Goal: Task Accomplishment & Management: Manage account settings

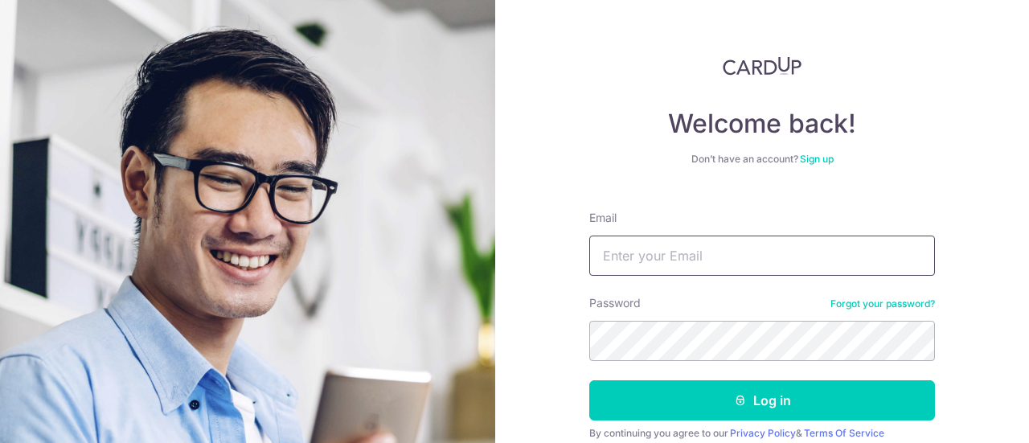
click at [638, 255] on input "Email" at bounding box center [762, 256] width 346 height 40
type input "[EMAIL_ADDRESS][DOMAIN_NAME]"
click at [589, 380] on button "Log in" at bounding box center [762, 400] width 346 height 40
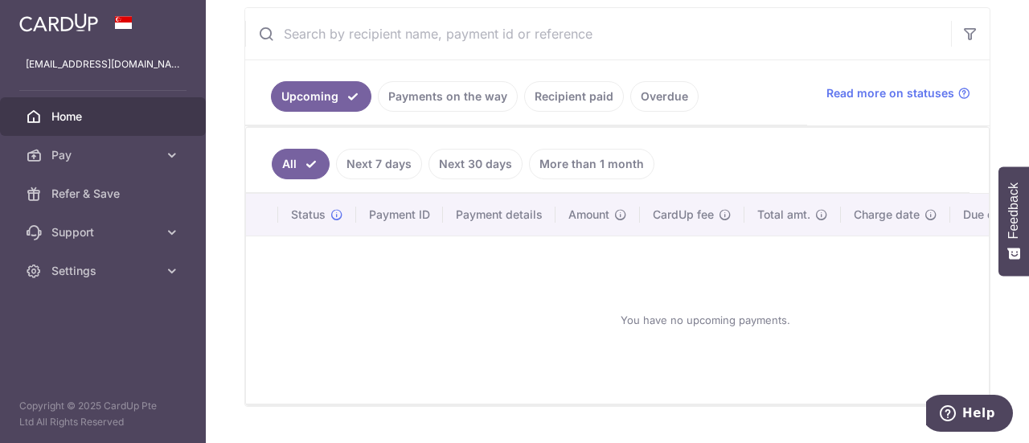
scroll to position [304, 0]
click at [584, 100] on link "Recipient paid" at bounding box center [574, 95] width 100 height 31
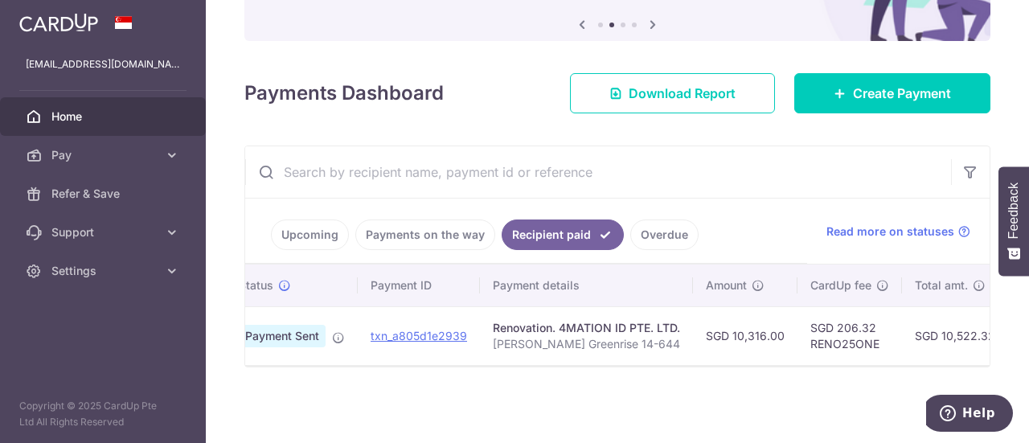
scroll to position [0, 0]
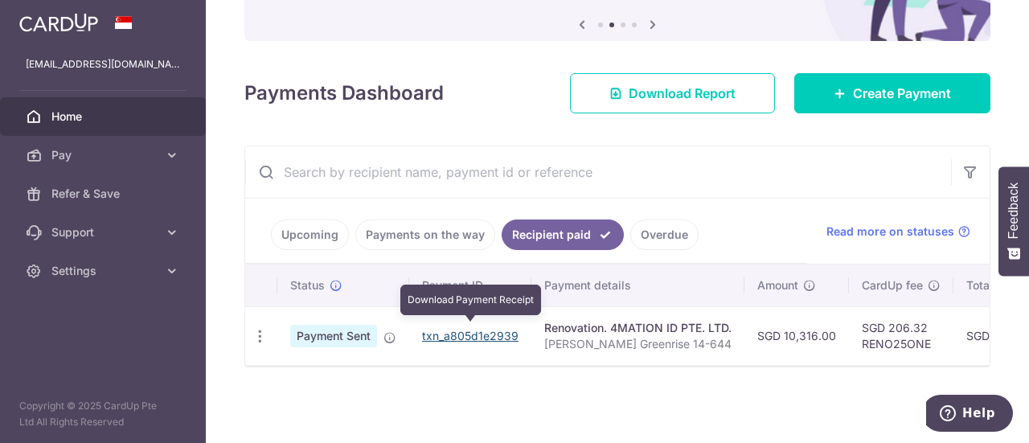
click at [462, 334] on link "txn_a805d1e2939" at bounding box center [470, 336] width 96 height 14
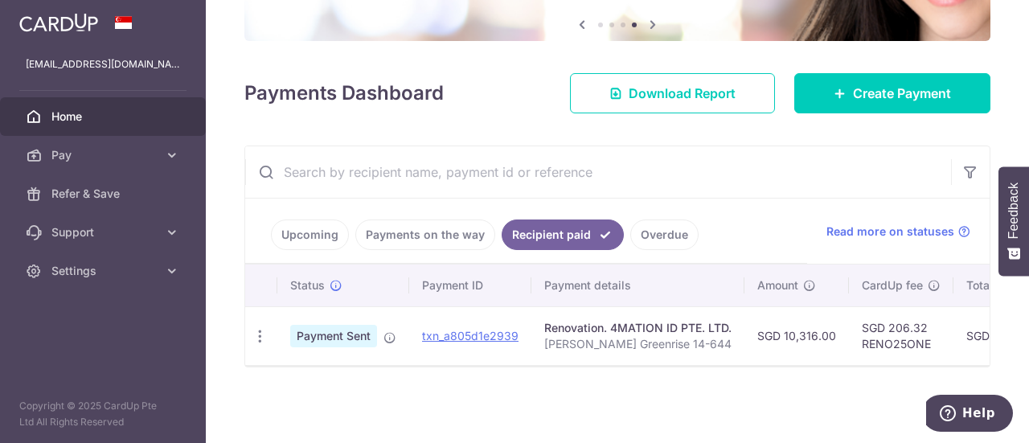
scroll to position [105, 0]
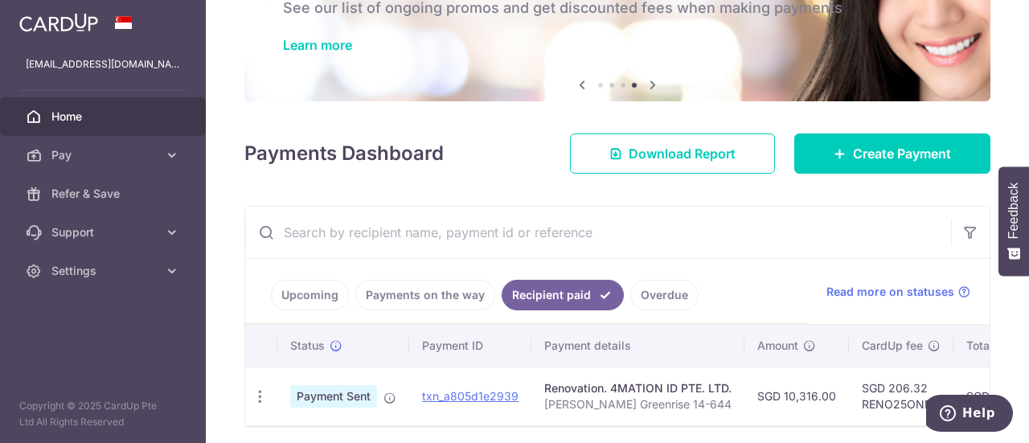
click at [815, 197] on div "× Pause Schedule Pause all future payments in this series Pause just this one p…" at bounding box center [617, 221] width 823 height 443
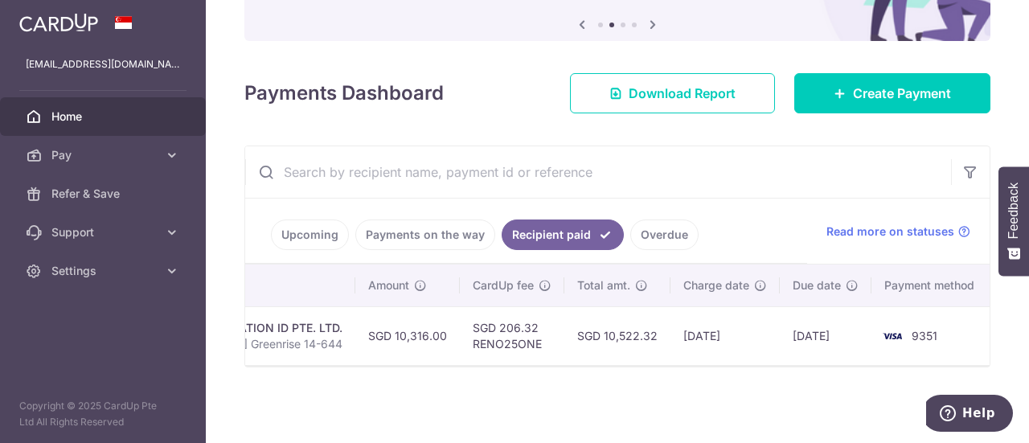
scroll to position [0, 0]
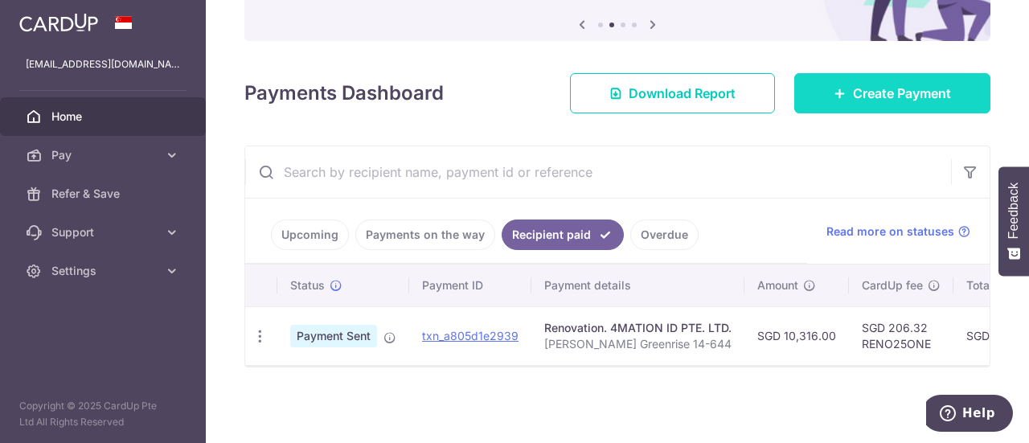
click at [886, 100] on link "Create Payment" at bounding box center [892, 93] width 196 height 40
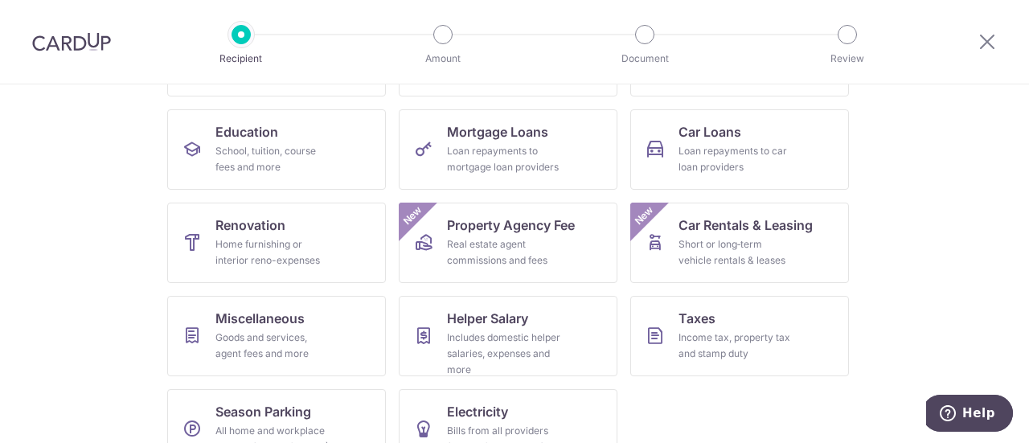
scroll to position [238, 0]
click at [228, 253] on div "Home furnishing or interior reno-expenses" at bounding box center [273, 252] width 116 height 32
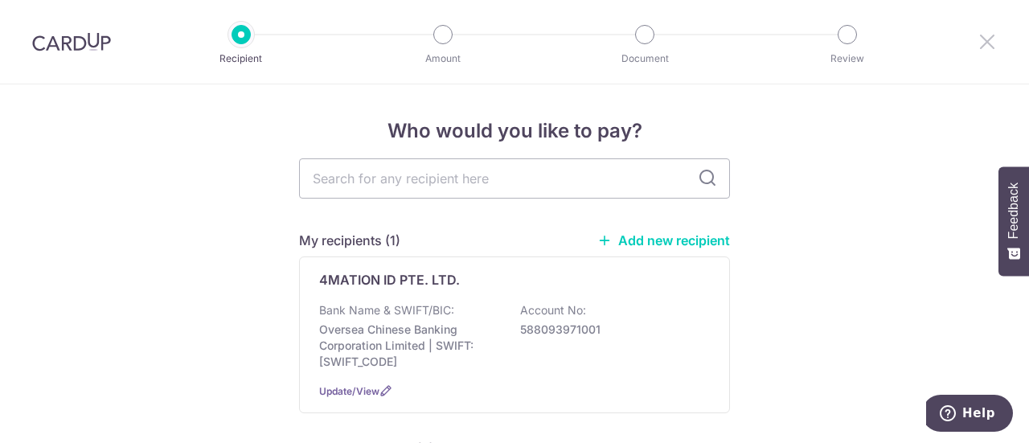
click at [988, 39] on icon at bounding box center [987, 41] width 19 height 20
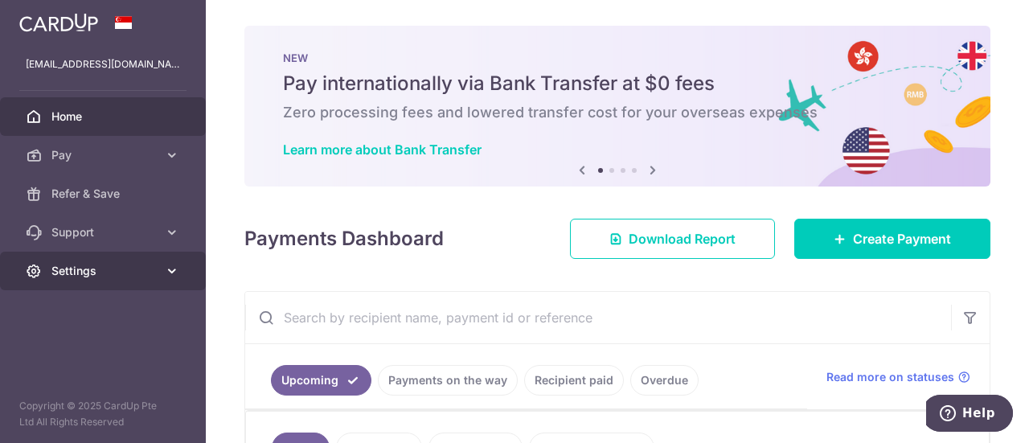
click at [164, 269] on icon at bounding box center [172, 271] width 16 height 16
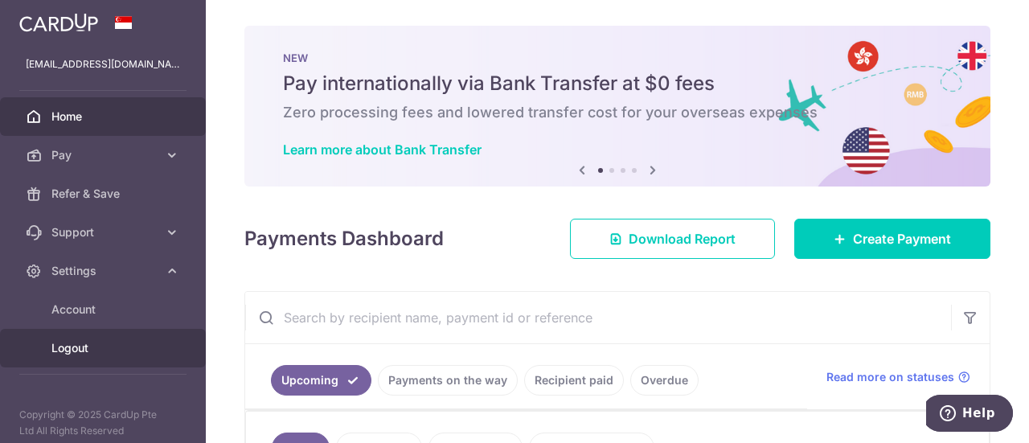
click at [110, 348] on span "Logout" at bounding box center [104, 348] width 106 height 16
